Goal: Task Accomplishment & Management: Complete application form

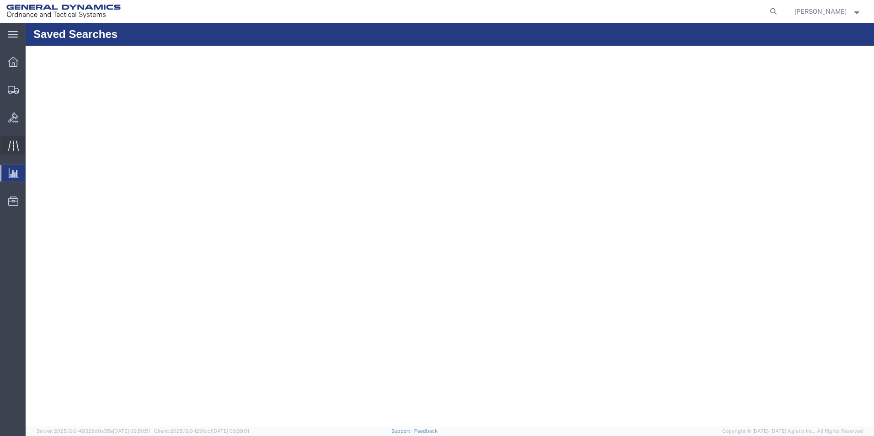
click at [9, 149] on icon at bounding box center [13, 145] width 11 height 10
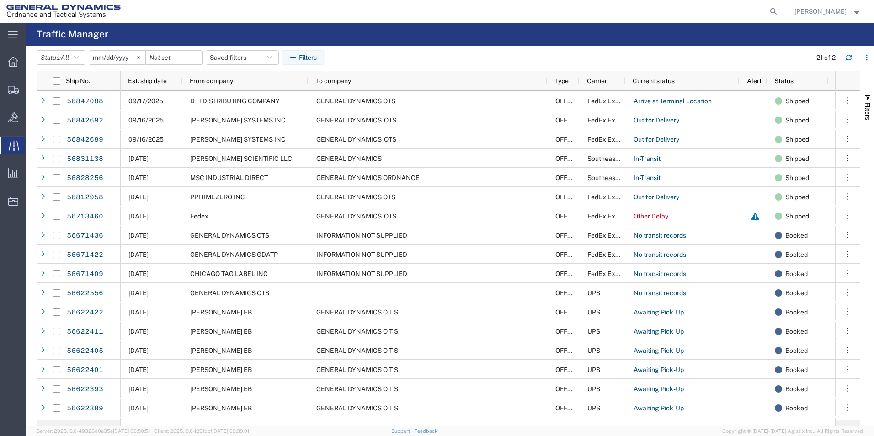
click at [32, 147] on span "Traffic" at bounding box center [28, 145] width 7 height 18
click at [32, 143] on span "Traffic" at bounding box center [28, 145] width 7 height 18
click at [32, 147] on span "Traffic" at bounding box center [28, 145] width 7 height 18
click at [14, 34] on icon at bounding box center [13, 34] width 10 height 6
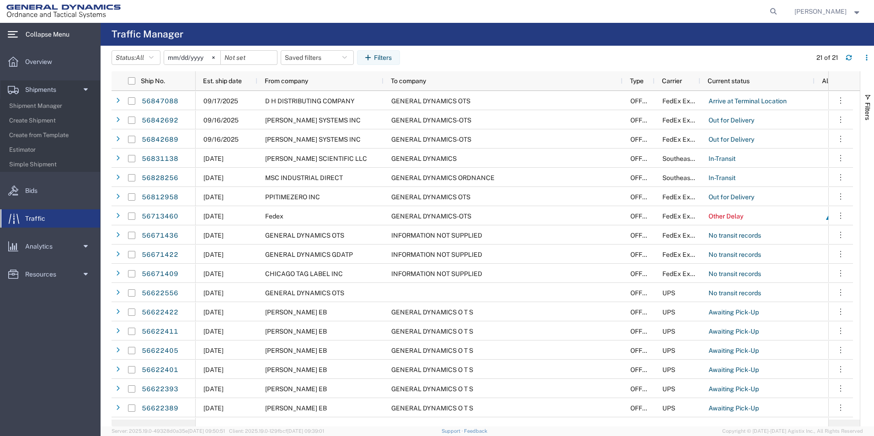
click at [32, 217] on span "Traffic" at bounding box center [38, 218] width 27 height 18
click at [54, 166] on span "Simple Shipment" at bounding box center [51, 164] width 85 height 18
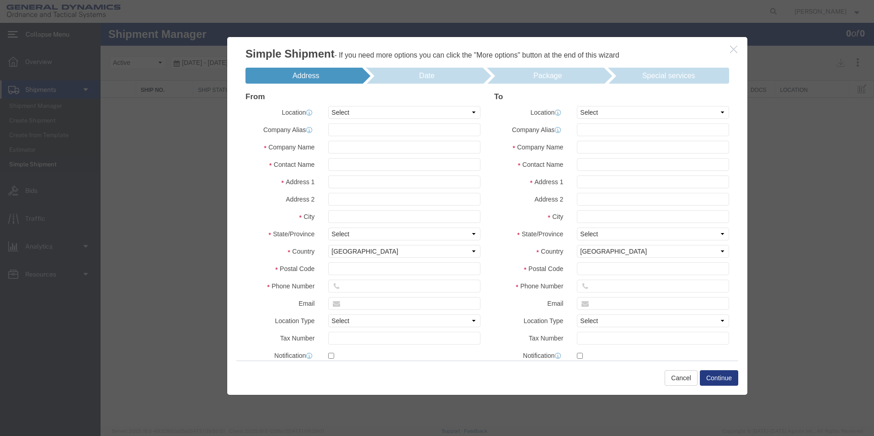
click at [736, 51] on icon "button" at bounding box center [733, 49] width 7 height 8
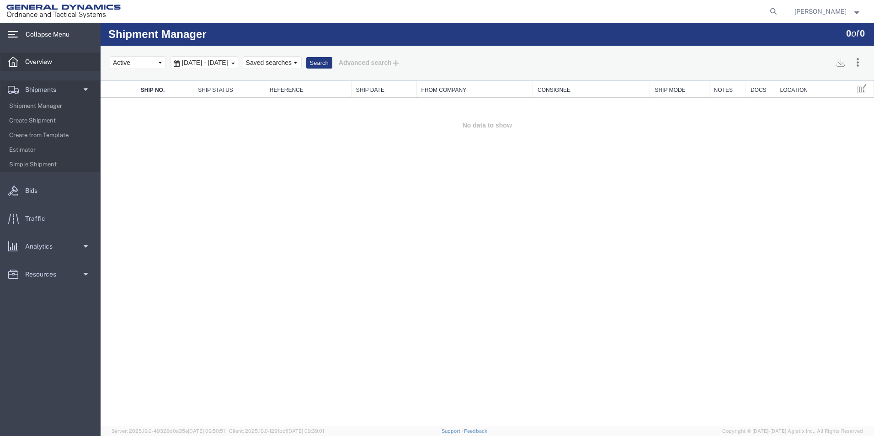
click at [20, 59] on div at bounding box center [13, 62] width 26 height 18
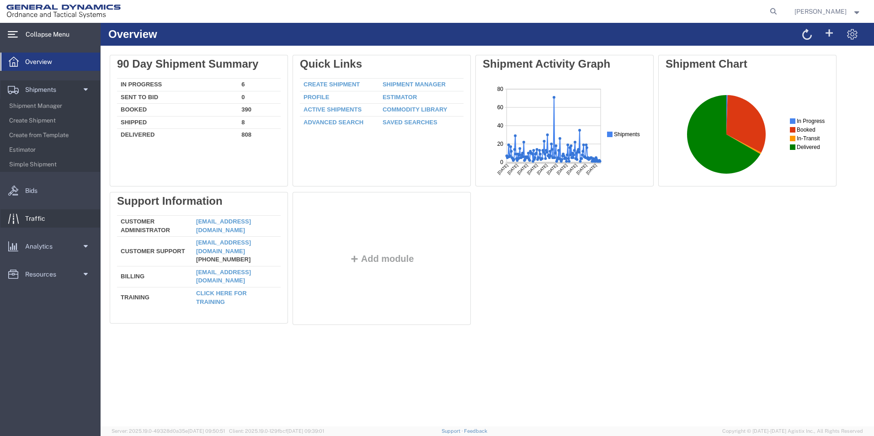
click at [37, 216] on span "Traffic" at bounding box center [38, 218] width 27 height 18
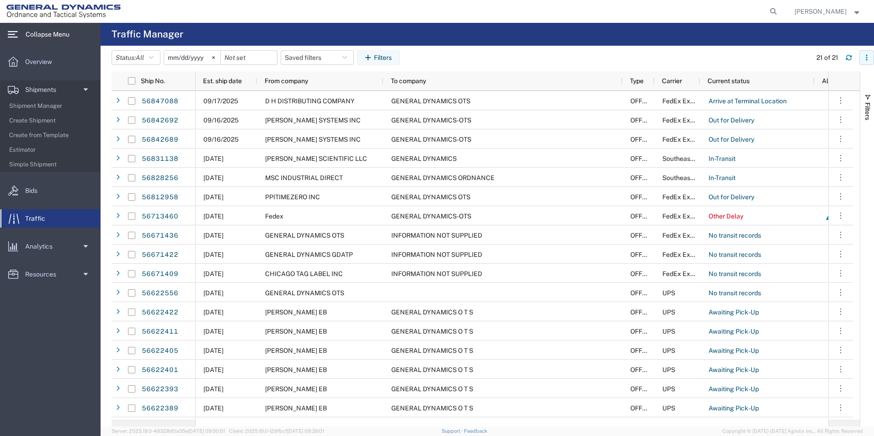
click at [867, 57] on icon "button" at bounding box center [867, 57] width 6 height 6
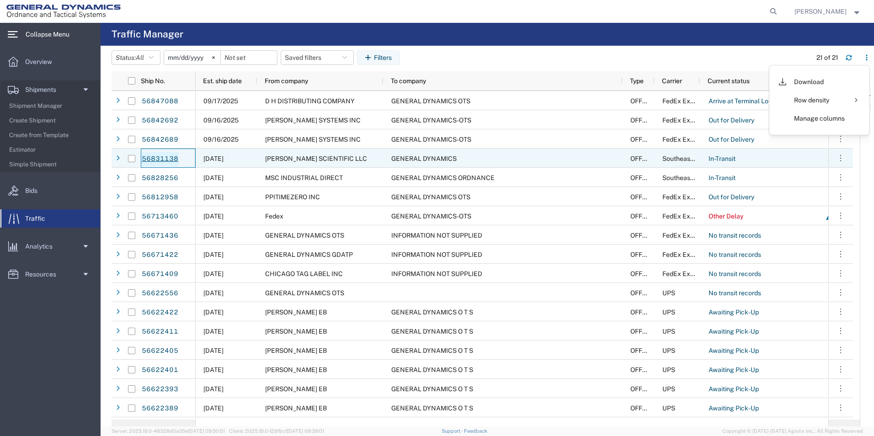
click at [161, 159] on link "56831138" at bounding box center [160, 159] width 38 height 15
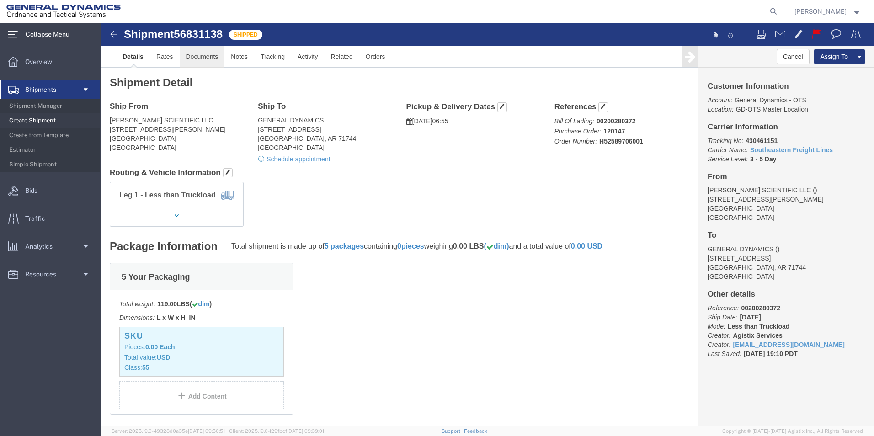
click link "Documents"
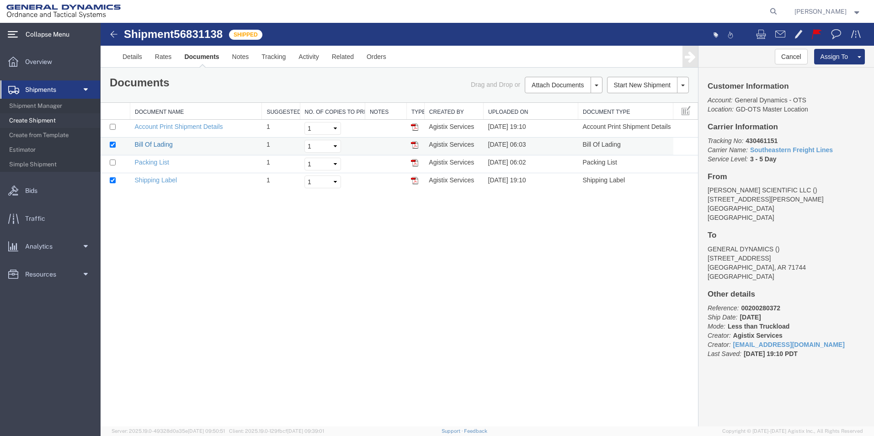
click at [161, 145] on link "Bill Of Lading" at bounding box center [154, 144] width 38 height 7
click at [860, 59] on button at bounding box center [859, 57] width 11 height 16
click at [30, 189] on span "Bids" at bounding box center [34, 191] width 19 height 18
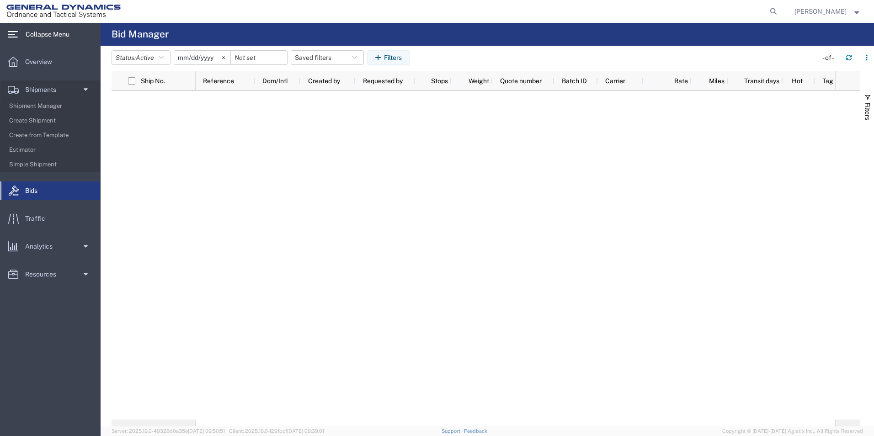
click at [14, 33] on icon at bounding box center [13, 34] width 10 height 7
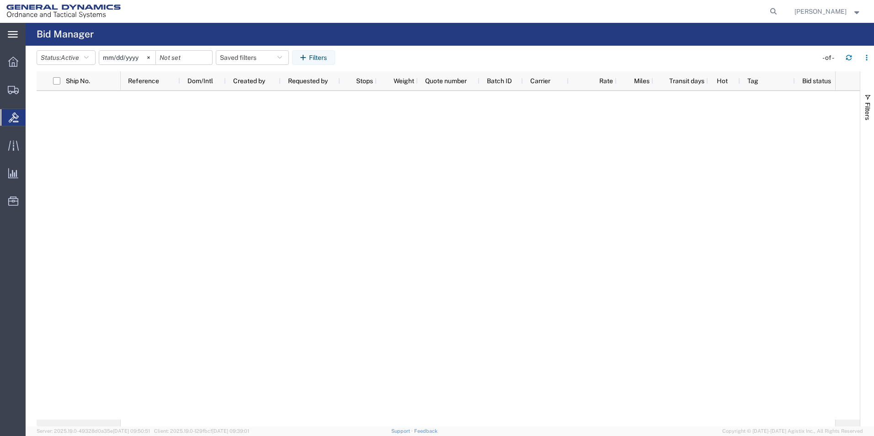
click at [14, 33] on icon at bounding box center [13, 34] width 10 height 7
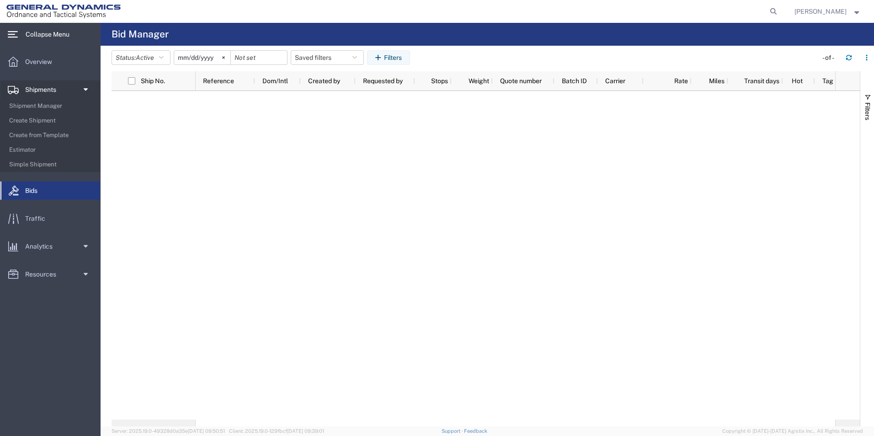
click at [36, 86] on span "Shipments" at bounding box center [44, 89] width 38 height 18
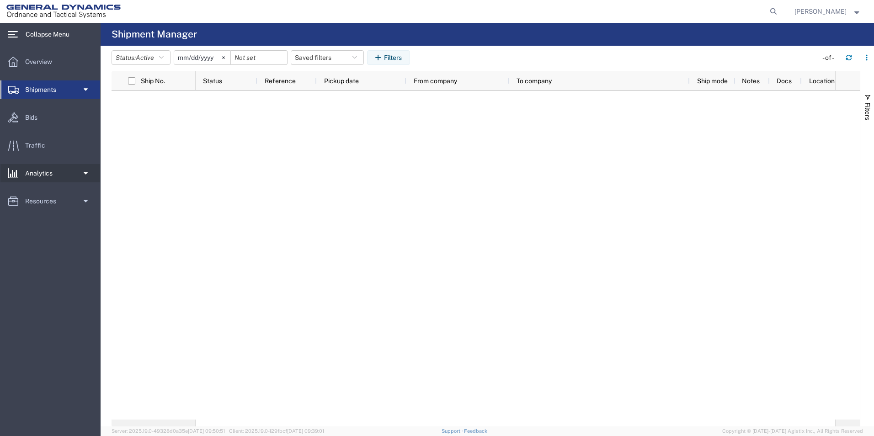
click at [84, 170] on span at bounding box center [84, 173] width 7 height 18
click at [84, 230] on span at bounding box center [84, 230] width 7 height 18
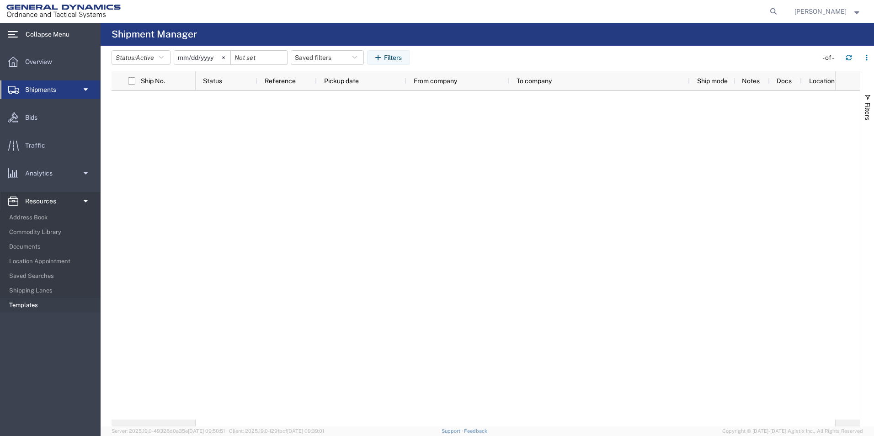
click at [26, 305] on span "Templates" at bounding box center [51, 305] width 85 height 18
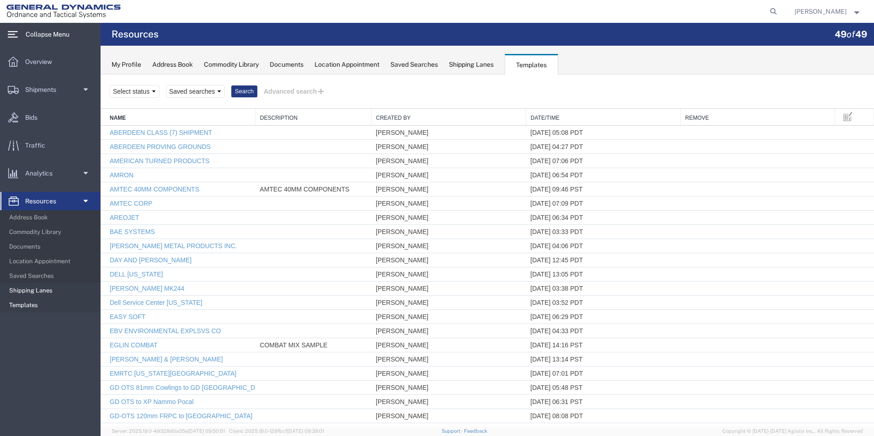
click at [34, 292] on span "Shipping Lanes" at bounding box center [51, 291] width 85 height 18
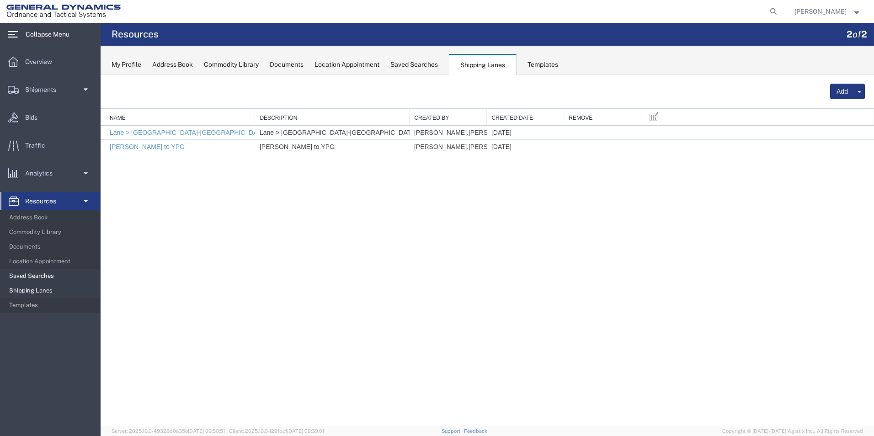
click at [39, 275] on span "Saved Searches" at bounding box center [51, 276] width 85 height 18
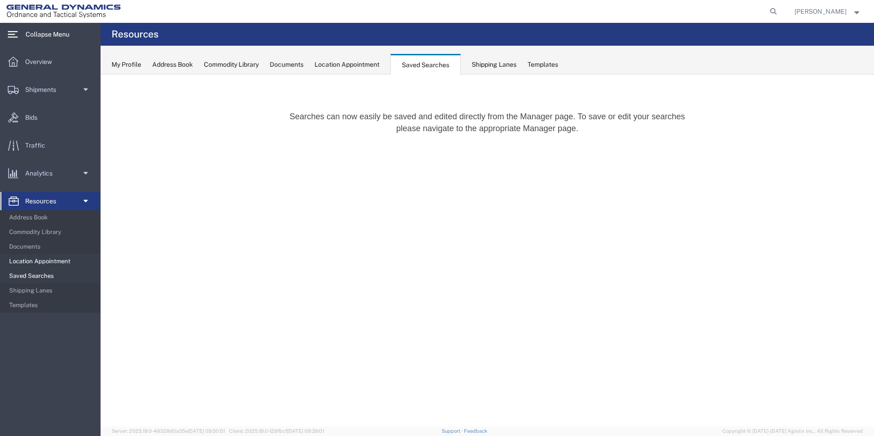
click at [42, 263] on span "Location Appointment" at bounding box center [51, 261] width 85 height 18
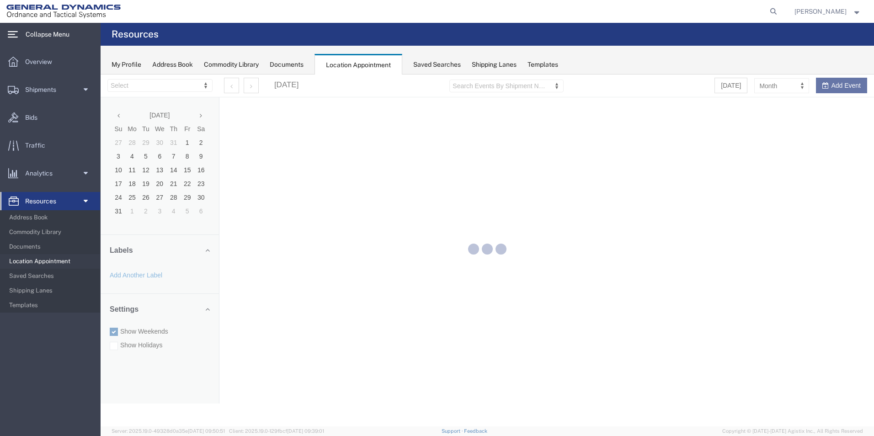
select select "15174"
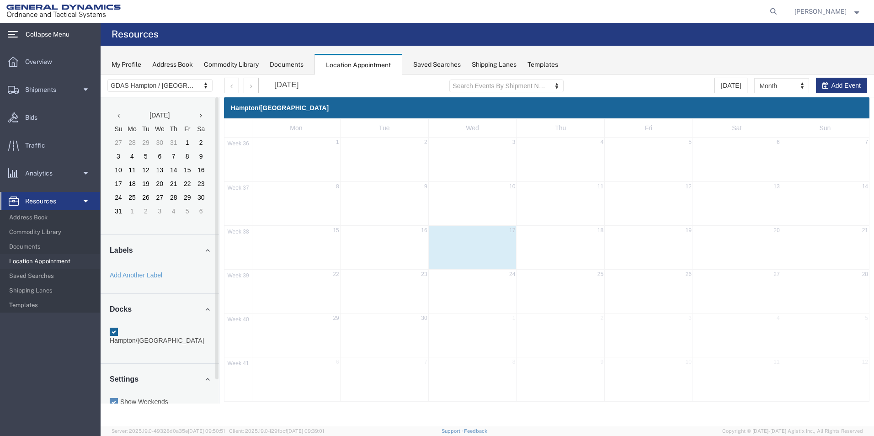
click at [455, 239] on td at bounding box center [473, 238] width 88 height 2
select select "1"
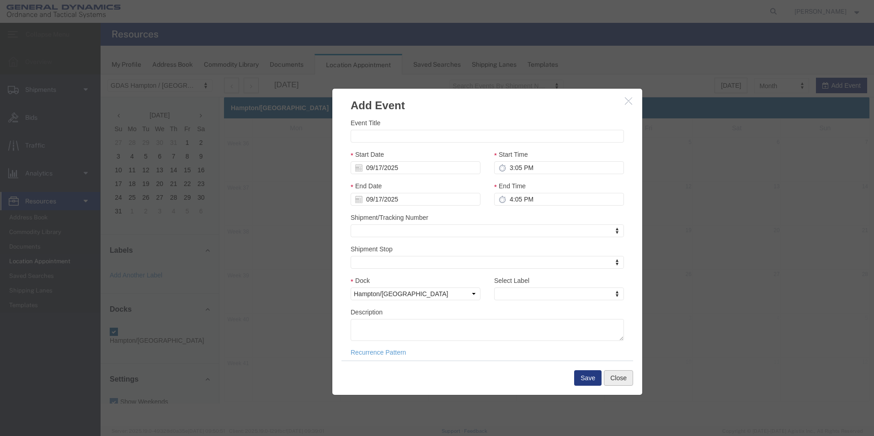
click at [623, 383] on button "Close" at bounding box center [618, 378] width 29 height 16
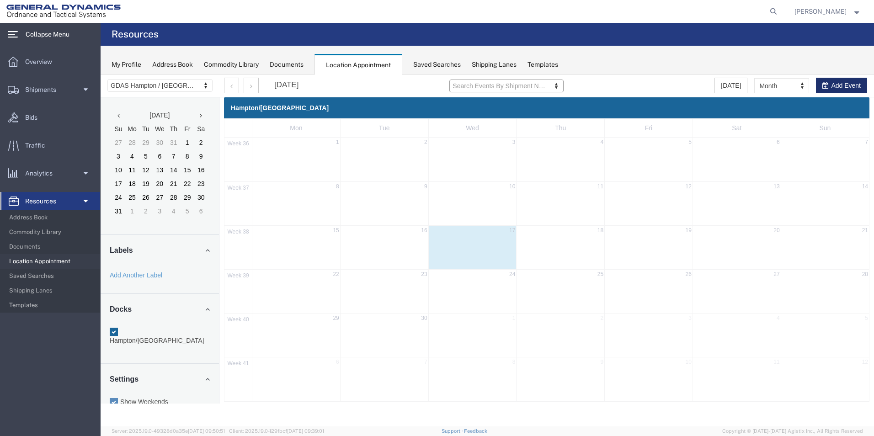
click at [835, 81] on button "Add Event" at bounding box center [841, 86] width 51 height 16
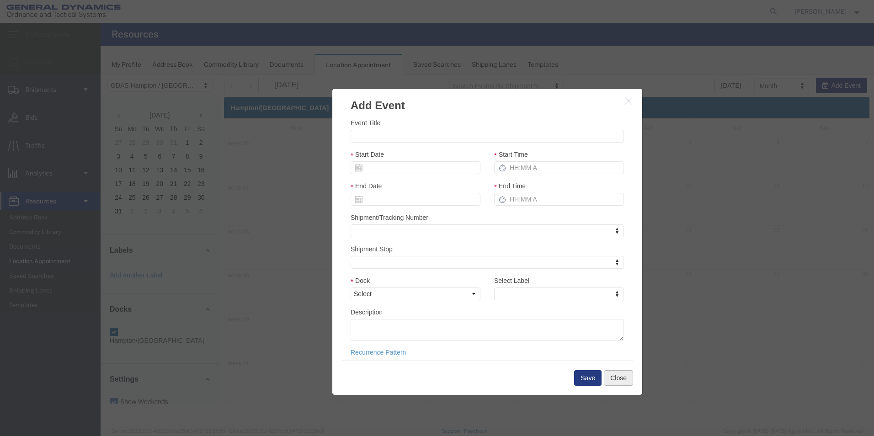
click at [625, 379] on button "Close" at bounding box center [618, 378] width 29 height 16
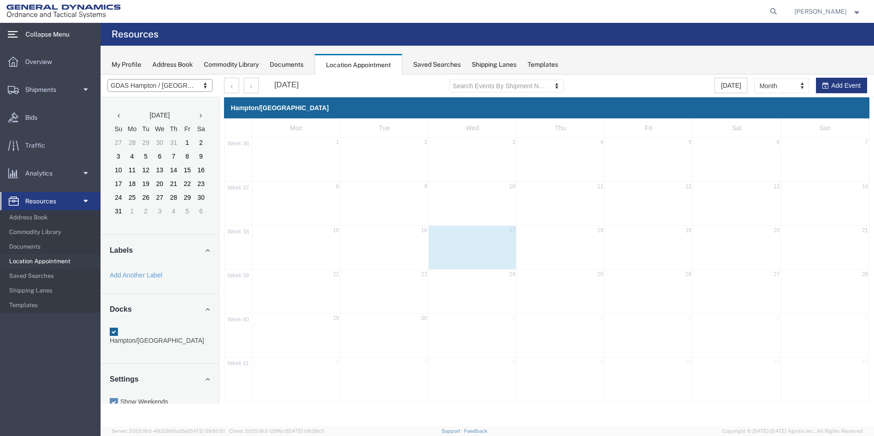
click at [509, 247] on div "38 15 16 17 18 19 20 21" at bounding box center [547, 247] width 645 height 44
select select "1"
select select
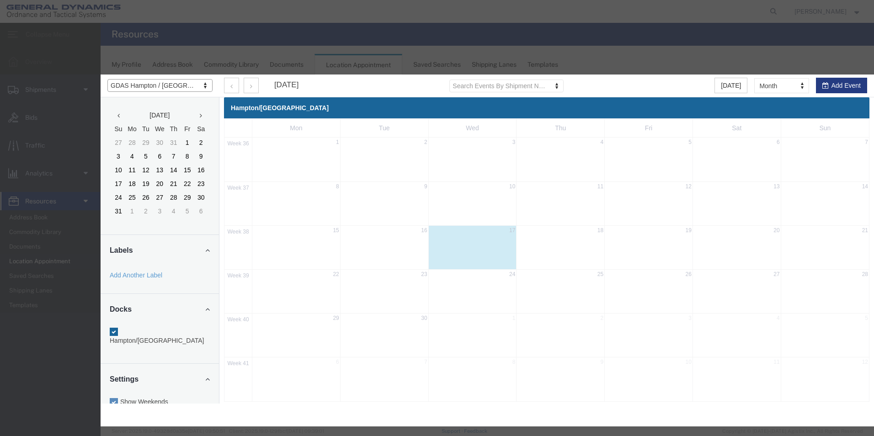
select select "1"
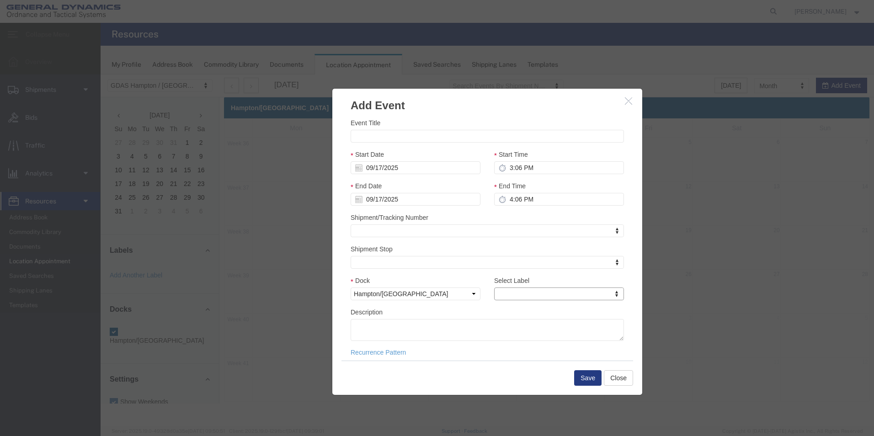
click at [678, 265] on div at bounding box center [488, 251] width 774 height 352
click at [629, 104] on icon "button" at bounding box center [628, 101] width 7 height 8
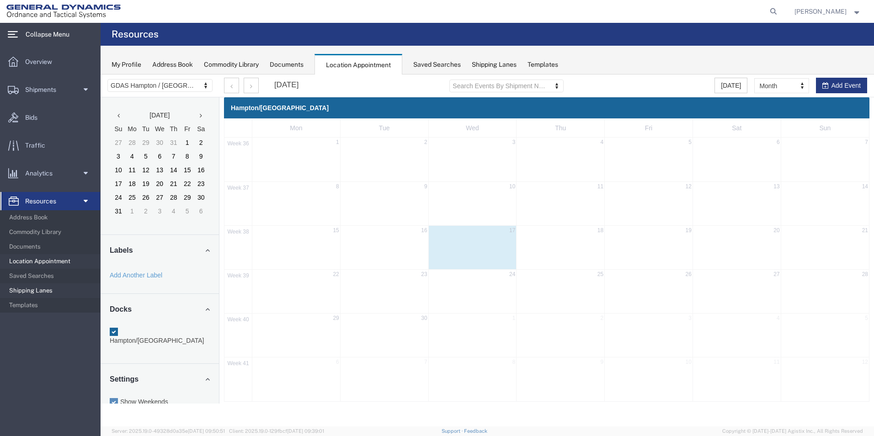
click at [46, 287] on span "Shipping Lanes" at bounding box center [51, 291] width 85 height 18
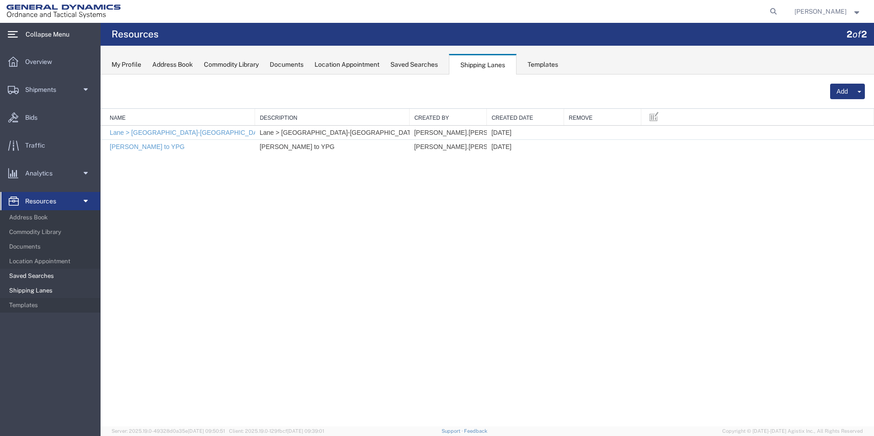
click at [44, 275] on span "Saved Searches" at bounding box center [51, 276] width 85 height 18
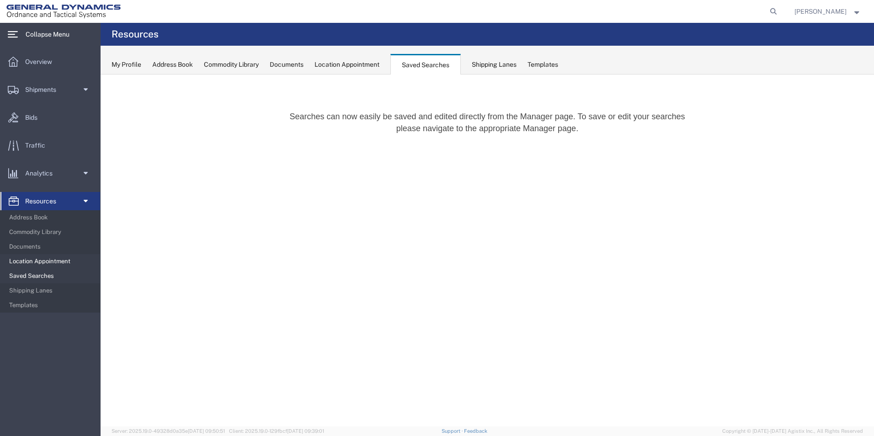
click at [54, 263] on span "Location Appointment" at bounding box center [51, 261] width 85 height 18
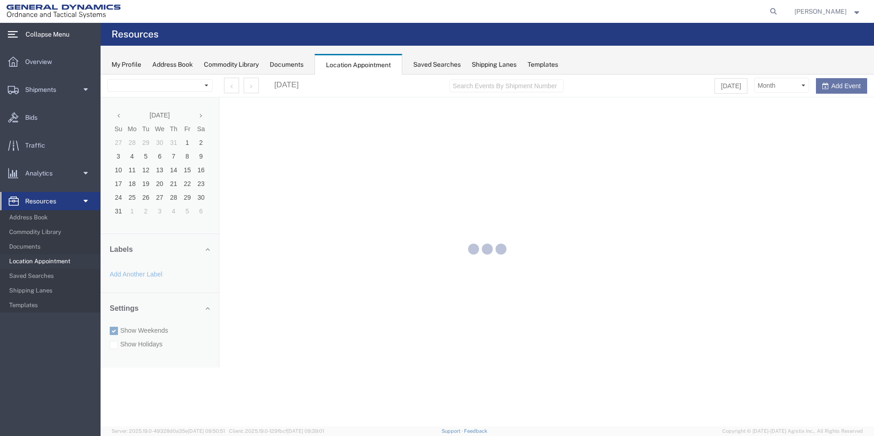
select select "15174"
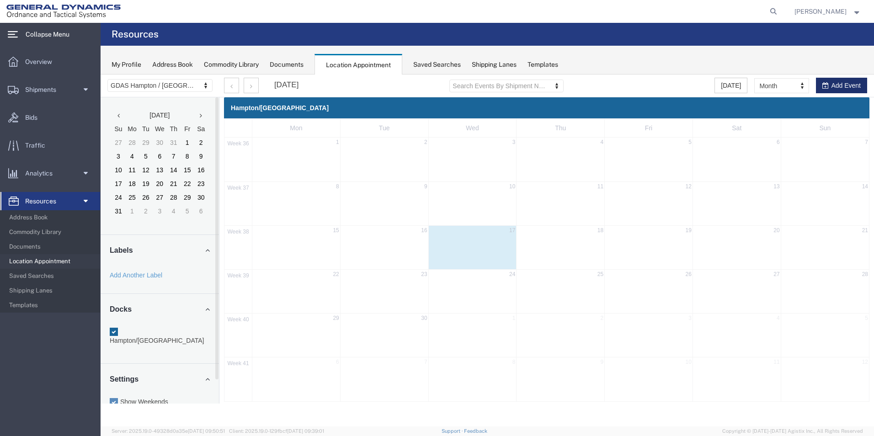
click at [827, 85] on icon "button" at bounding box center [826, 85] width 6 height 6
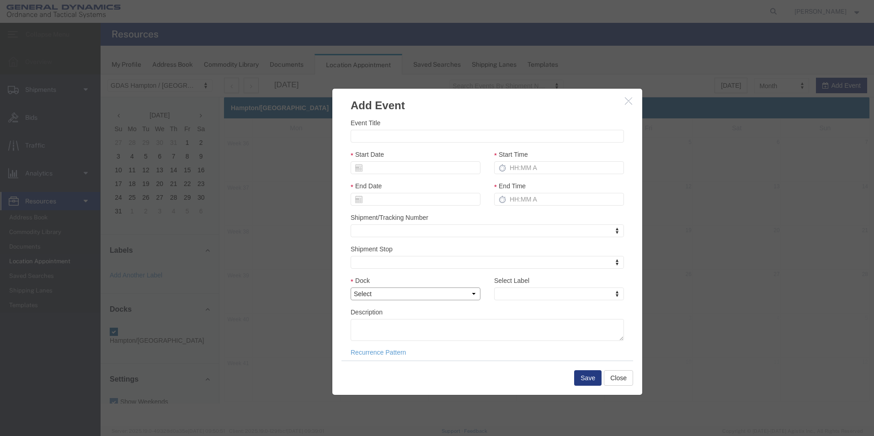
click at [470, 295] on select "Select [GEOGRAPHIC_DATA]/[GEOGRAPHIC_DATA]" at bounding box center [416, 294] width 130 height 13
click at [617, 380] on button "Close" at bounding box center [618, 378] width 29 height 16
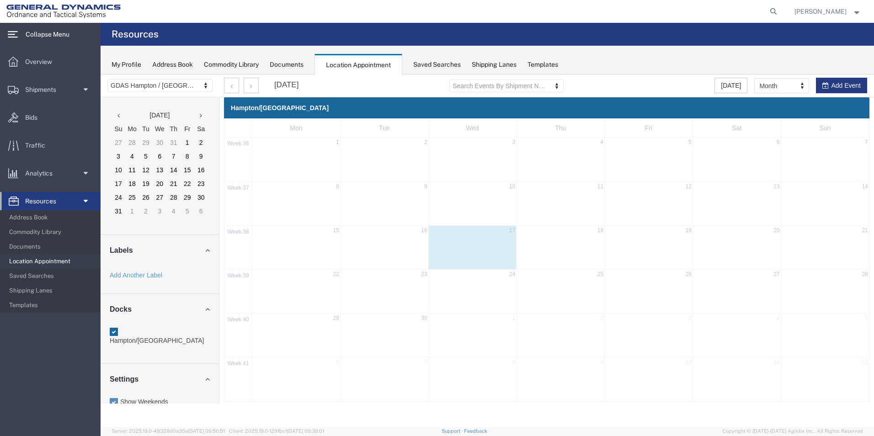
click at [293, 68] on div "Documents" at bounding box center [287, 65] width 34 height 10
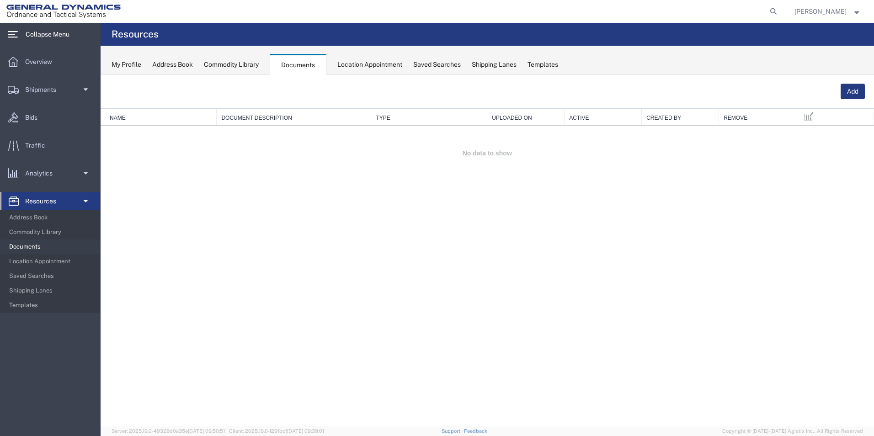
click at [247, 66] on div "Commodity Library" at bounding box center [231, 65] width 55 height 10
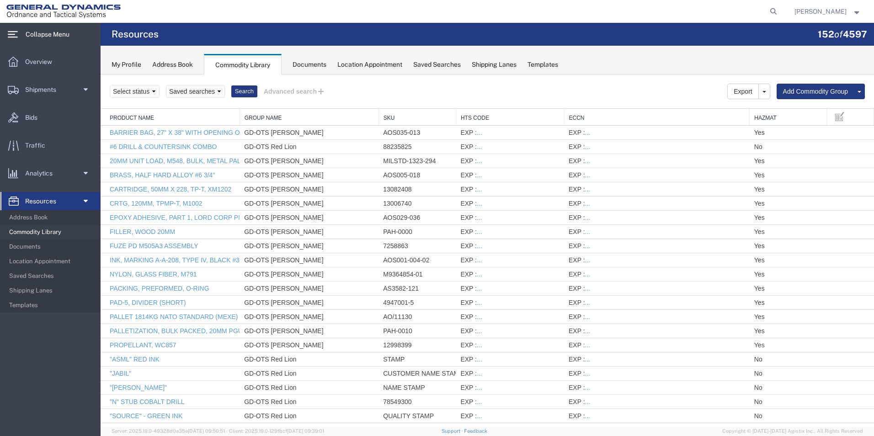
click at [164, 62] on div "Address Book" at bounding box center [172, 65] width 41 height 10
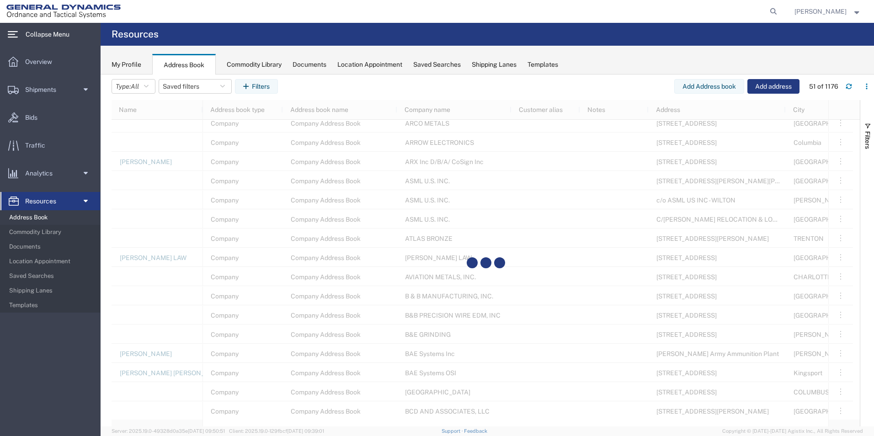
scroll to position [729, 0]
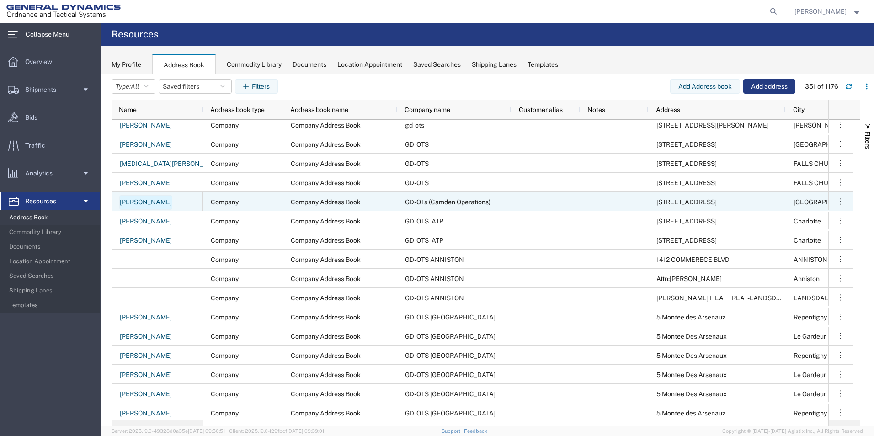
click at [153, 201] on link "[PERSON_NAME]" at bounding box center [145, 202] width 53 height 15
select select "US"
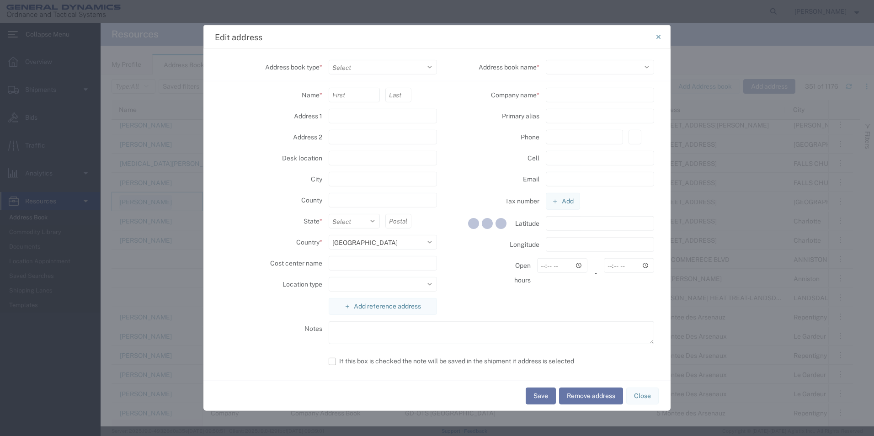
select select "COMPANY"
type input "[STREET_ADDRESS]"
type input "[GEOGRAPHIC_DATA]"
select select "AR"
type input "71744"
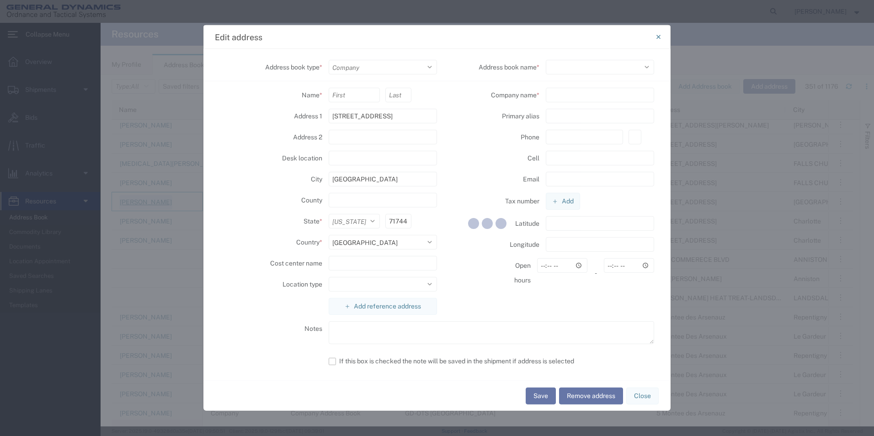
select select
type input "GD-OTs (Camden Operations)"
type input "[PHONE_NUMBER]"
type input "[PERSON_NAME][EMAIL_ADDRESS][PERSON_NAME][DOMAIN_NAME]"
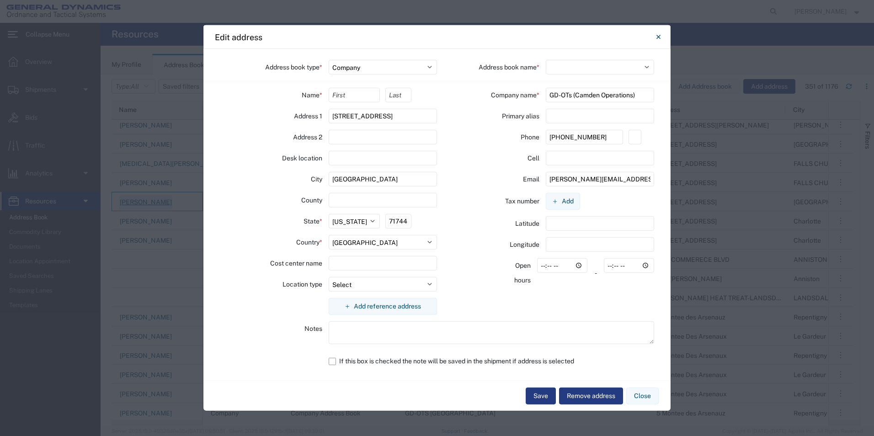
select select "2048"
click at [647, 397] on button "Close" at bounding box center [643, 396] width 32 height 17
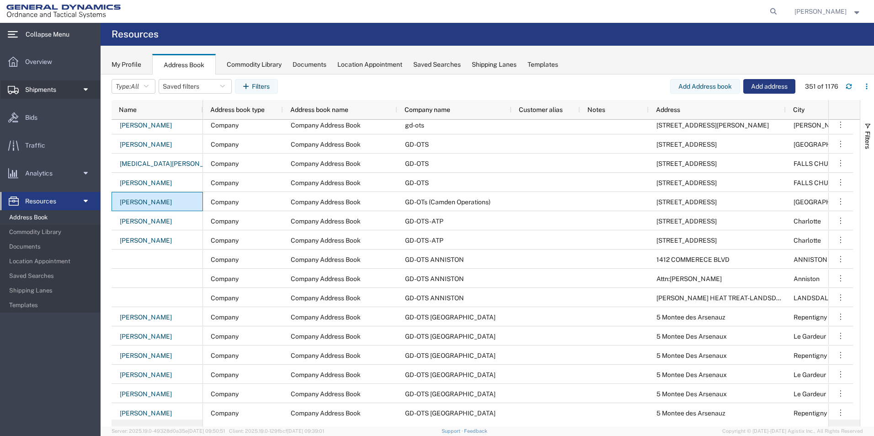
click at [85, 89] on span at bounding box center [84, 89] width 7 height 18
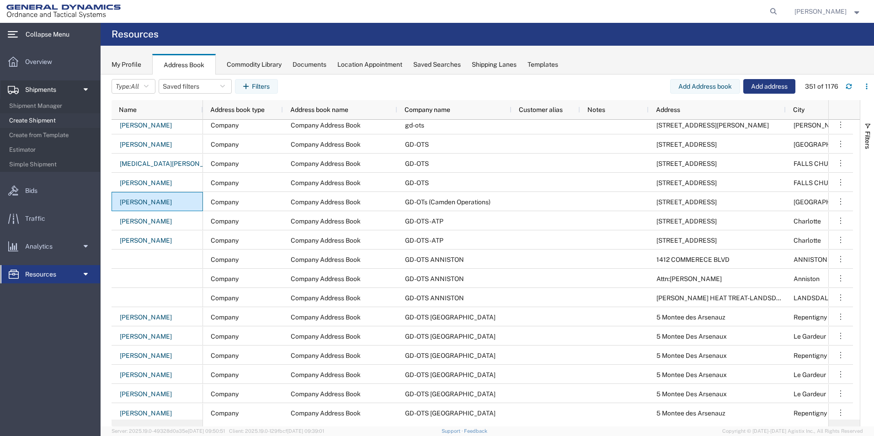
click at [38, 121] on span "Create Shipment" at bounding box center [51, 121] width 85 height 18
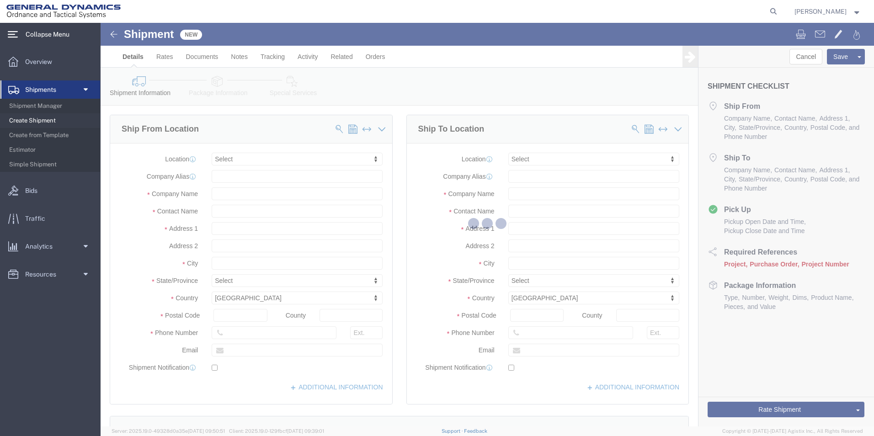
select select
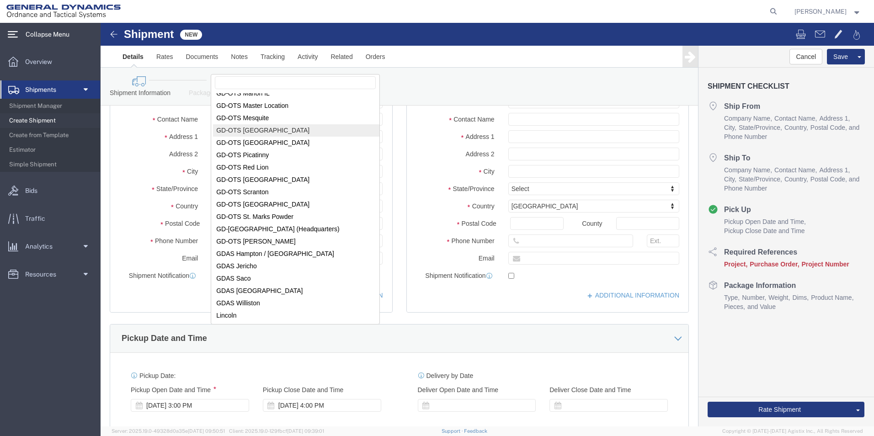
scroll to position [107, 0]
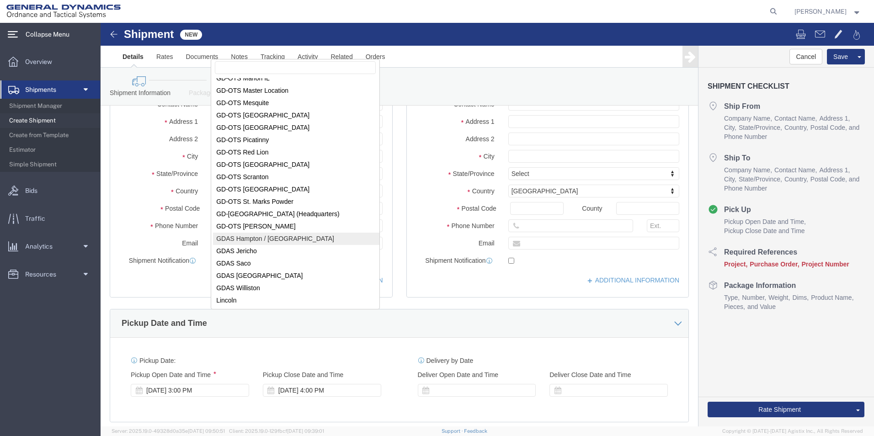
select select "15174"
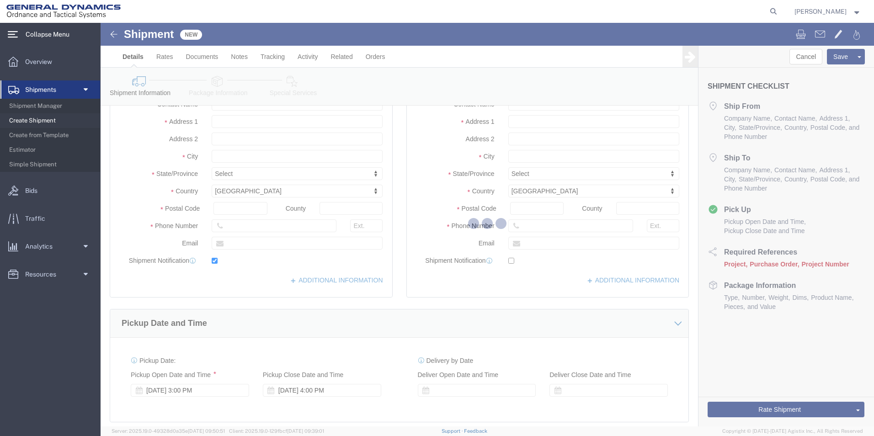
type input "[STREET_ADDRESS]"
type input "71744"
type input "[PHONE_NUMBER]"
type input "[PERSON_NAME][EMAIL_ADDRESS][PERSON_NAME][DOMAIN_NAME]"
checkbox input "true"
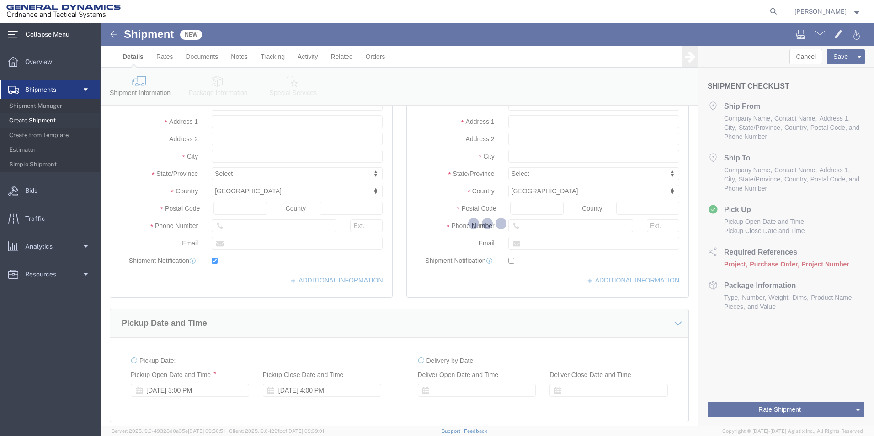
type input "HAMPARHWY0"
type input "General Dynamics - OTS"
type input "[PERSON_NAME]"
type input "[GEOGRAPHIC_DATA]"
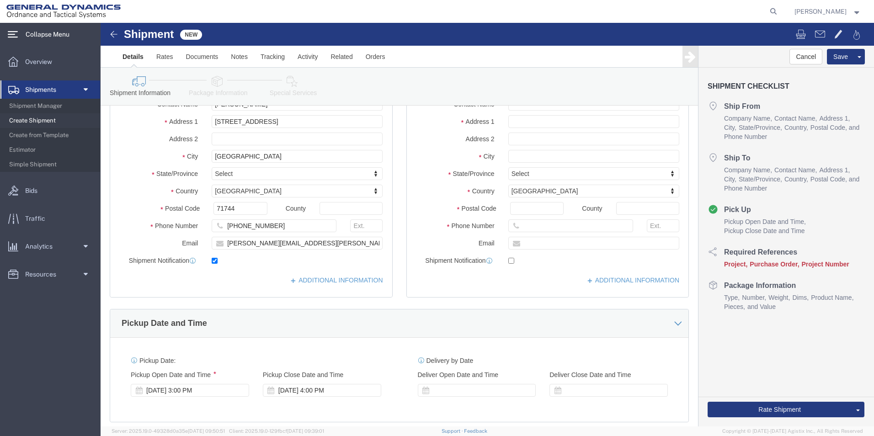
select select "AR"
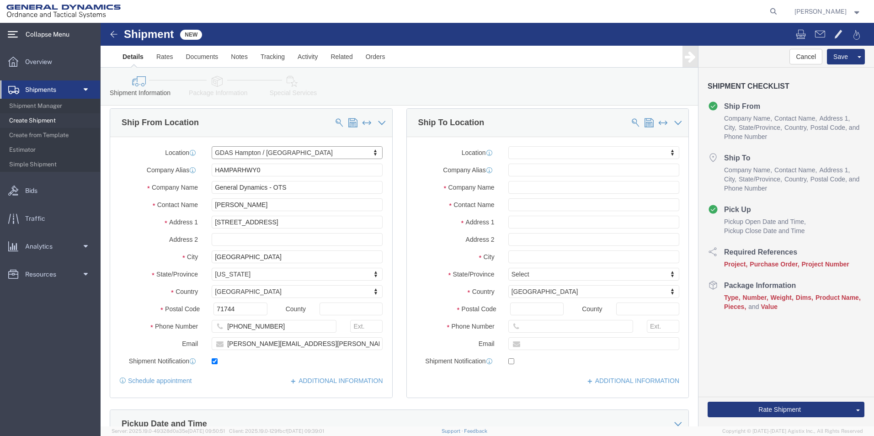
scroll to position [0, 0]
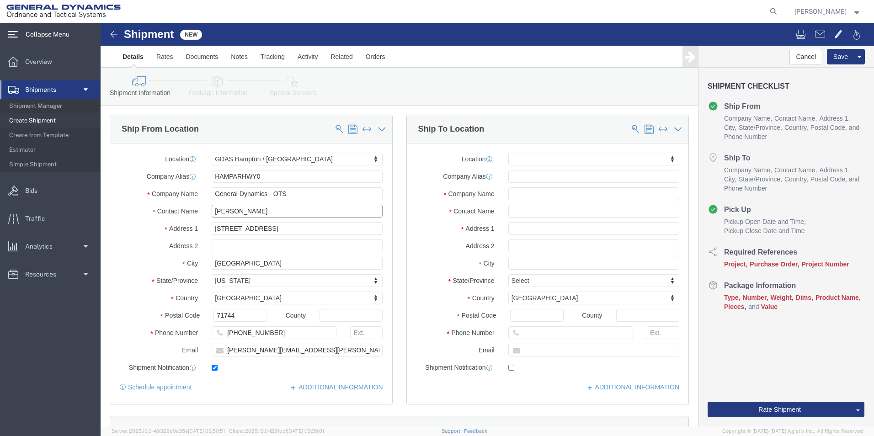
drag, startPoint x: 164, startPoint y: 189, endPoint x: 94, endPoint y: 183, distance: 70.3
click div "Contact Name [PERSON_NAME]"
type input "[PERSON_NAME]"
click input "text"
type input "1229"
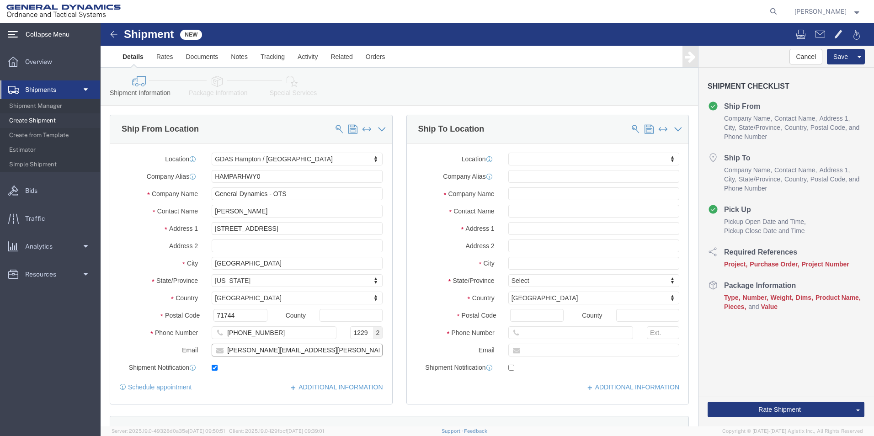
drag, startPoint x: 198, startPoint y: 325, endPoint x: 105, endPoint y: 323, distance: 92.9
click div "[PERSON_NAME][EMAIL_ADDRESS][PERSON_NAME][DOMAIN_NAME]"
type input "[PERSON_NAME][EMAIL_ADDRESS][PERSON_NAME][DOMAIN_NAME]"
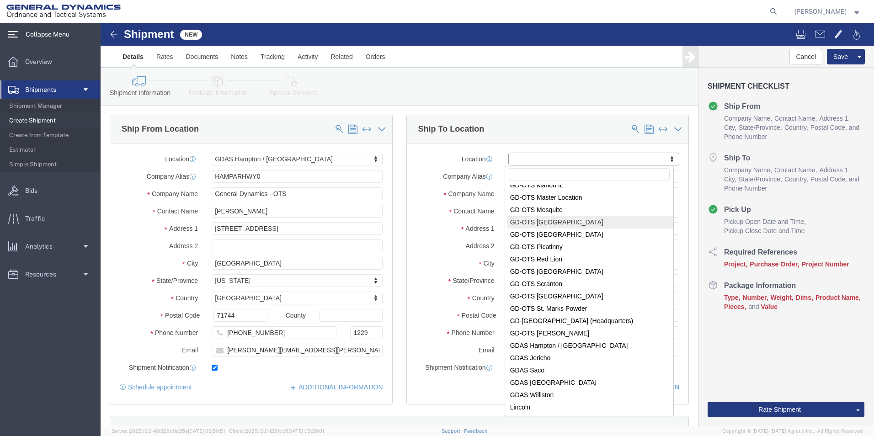
scroll to position [136, 0]
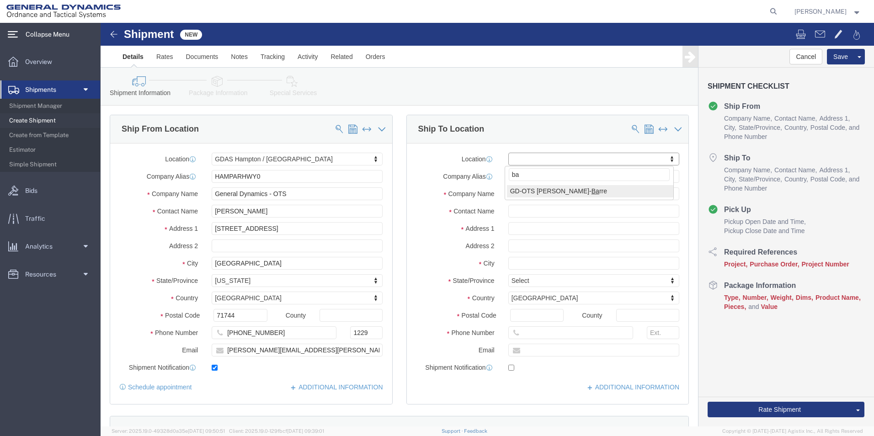
type input "b"
type input "R"
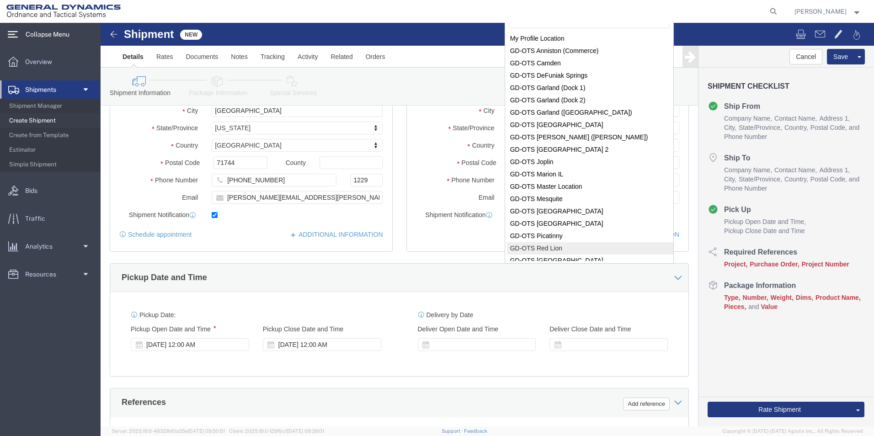
scroll to position [0, 0]
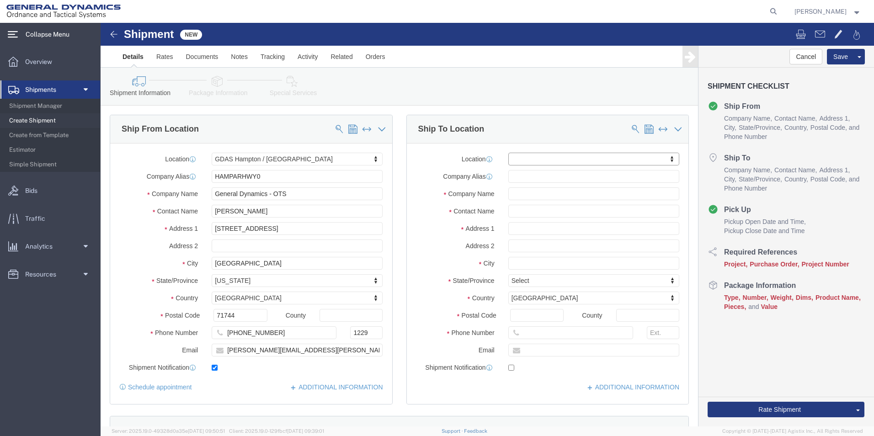
drag, startPoint x: 437, startPoint y: 133, endPoint x: 442, endPoint y: 137, distance: 6.5
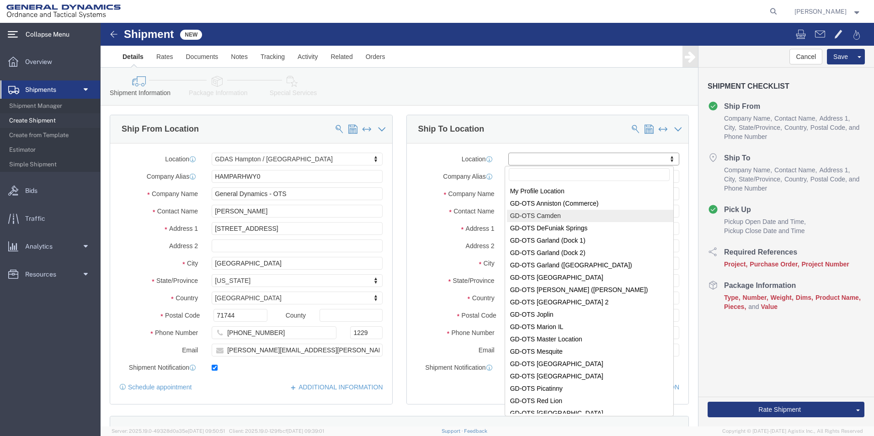
select select "15160"
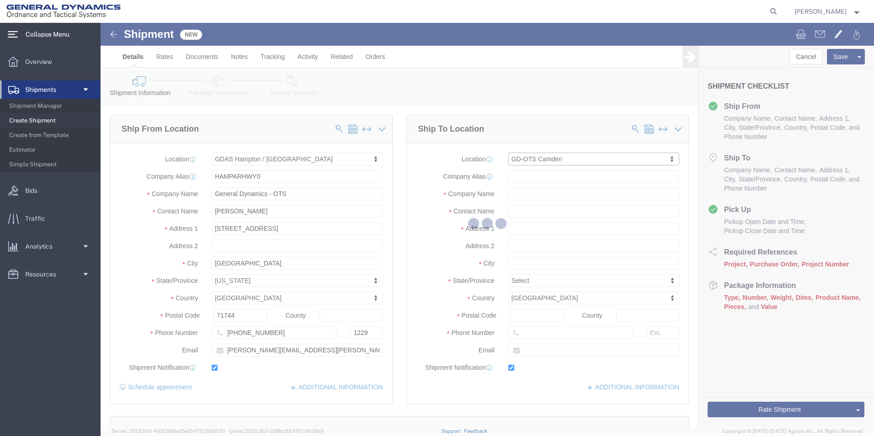
type input "Highway 274"
type input "71701"
type input "[PHONE_NUMBER]"
type input "[PERSON_NAME][EMAIL_ADDRESS][DOMAIN_NAME]"
checkbox input "true"
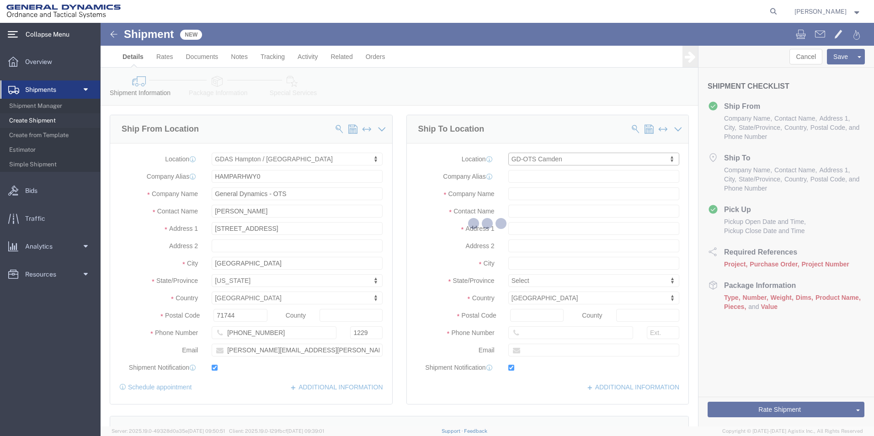
type input "CAMDARHIG0"
type input "General Dynamics - OTS"
type input "[PERSON_NAME]"
type input "[GEOGRAPHIC_DATA]"
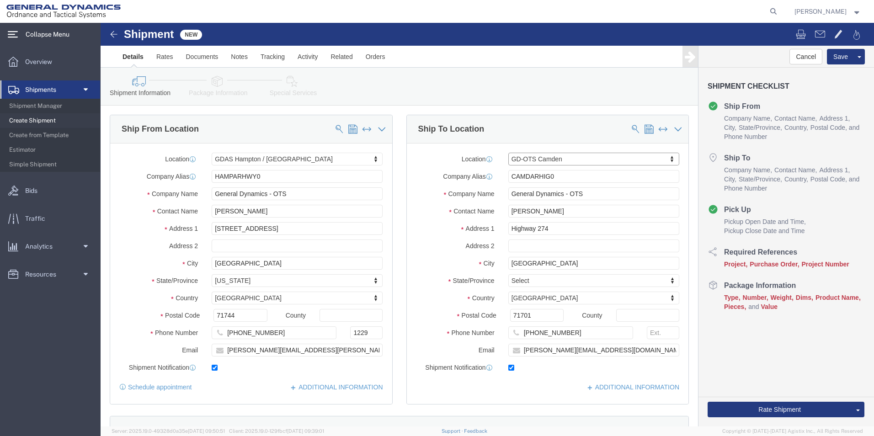
select select "AR"
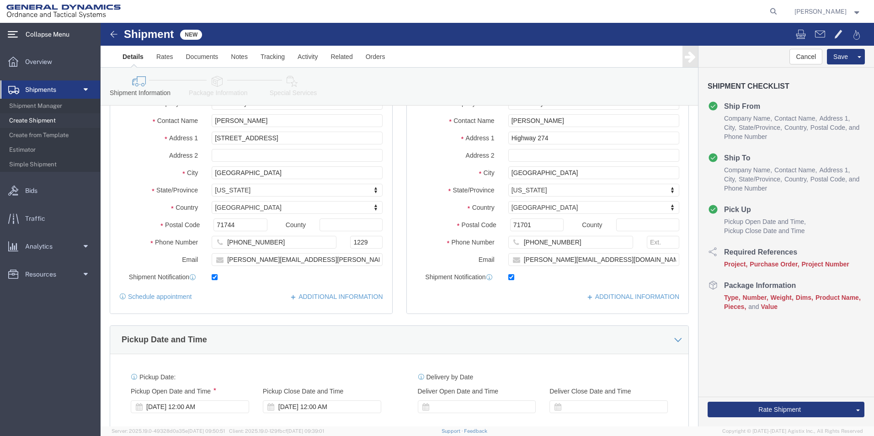
scroll to position [91, 0]
drag, startPoint x: 503, startPoint y: 236, endPoint x: 418, endPoint y: 235, distance: 84.1
click input "[PERSON_NAME][EMAIL_ADDRESS][DOMAIN_NAME]"
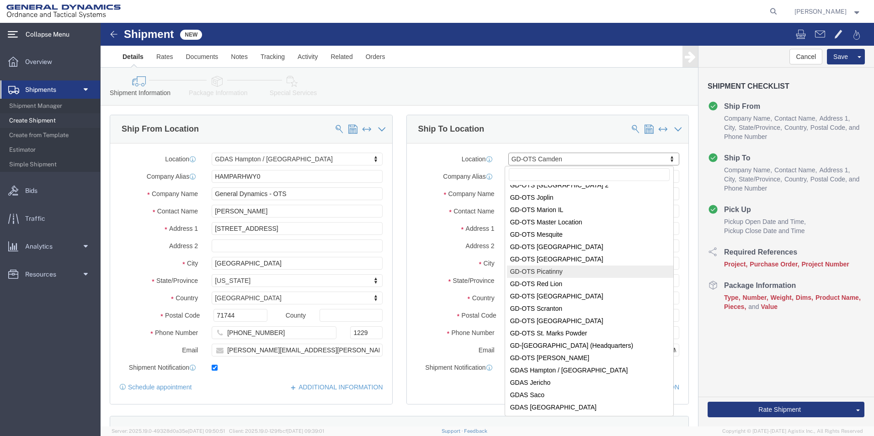
scroll to position [142, 0]
